Goal: Information Seeking & Learning: Check status

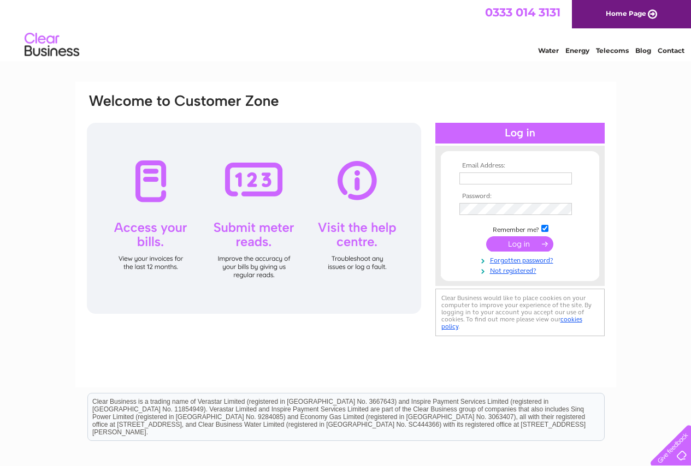
type input "denniscrompton@live.co.uk"
click at [522, 240] on input "submit" at bounding box center [519, 243] width 67 height 15
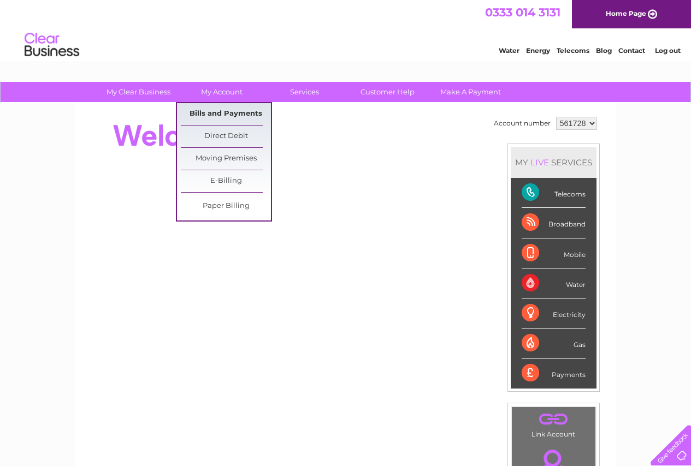
click at [222, 112] on link "Bills and Payments" at bounding box center [226, 114] width 90 height 22
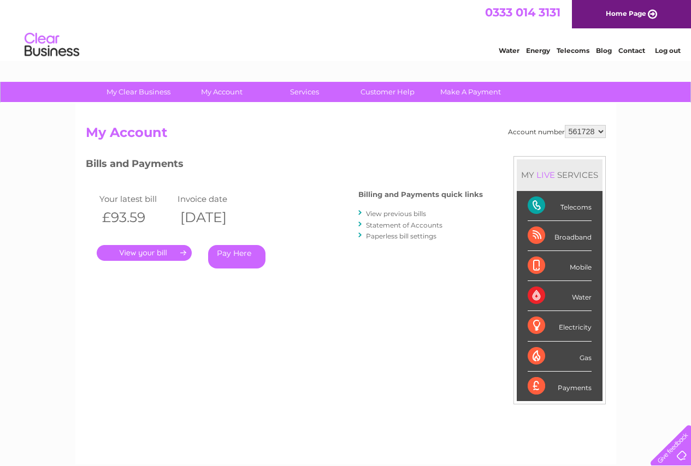
click at [141, 256] on link "." at bounding box center [144, 253] width 95 height 16
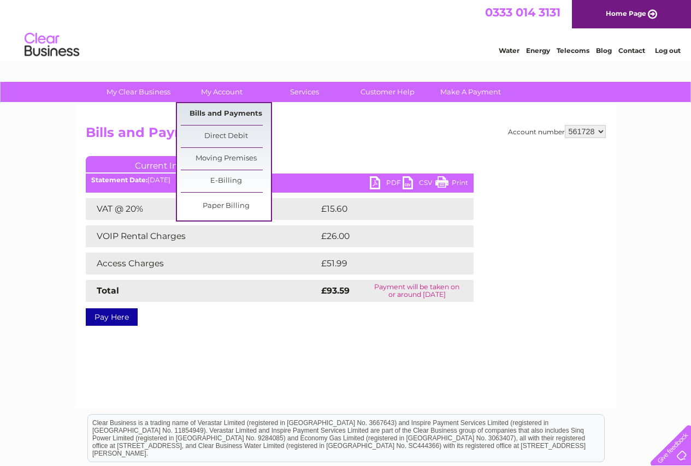
click at [229, 114] on link "Bills and Payments" at bounding box center [226, 114] width 90 height 22
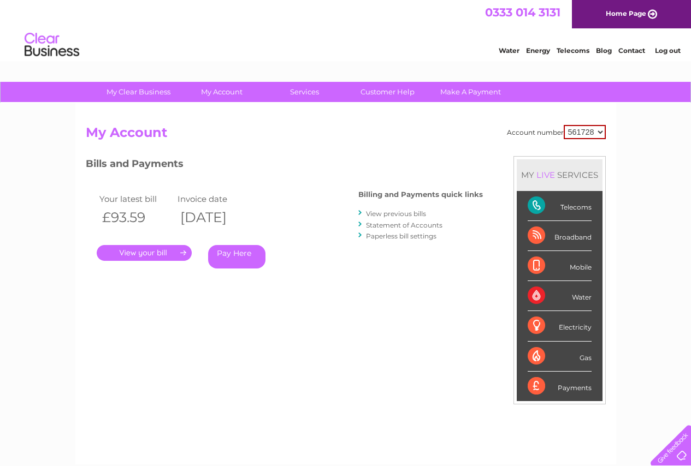
click at [385, 215] on link "View previous bills" at bounding box center [396, 214] width 60 height 8
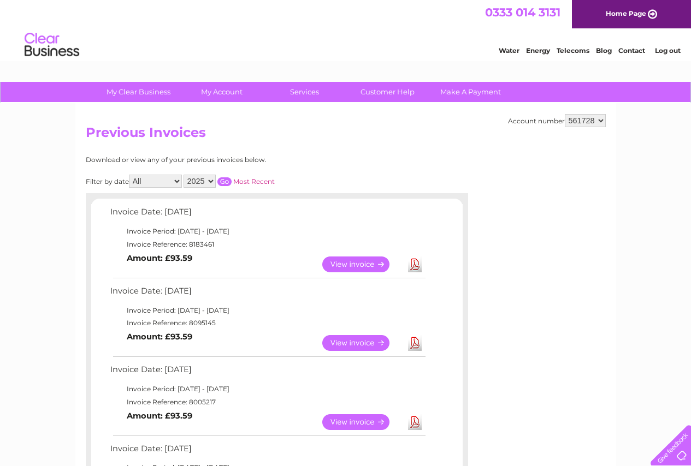
click at [674, 52] on link "Log out" at bounding box center [668, 50] width 26 height 8
